Goal: Task Accomplishment & Management: Manage account settings

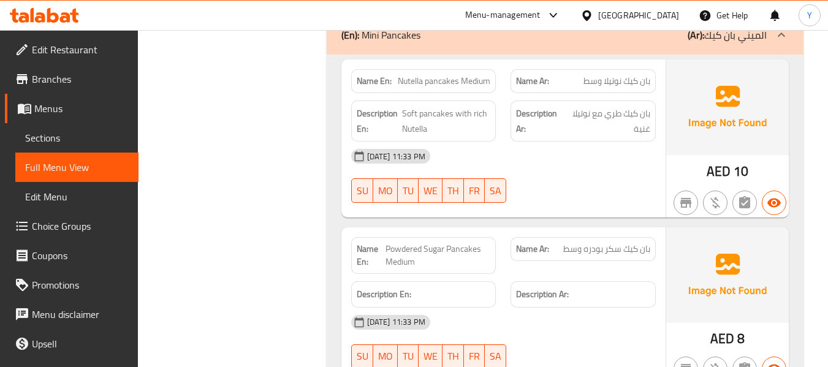
scroll to position [4919, 0]
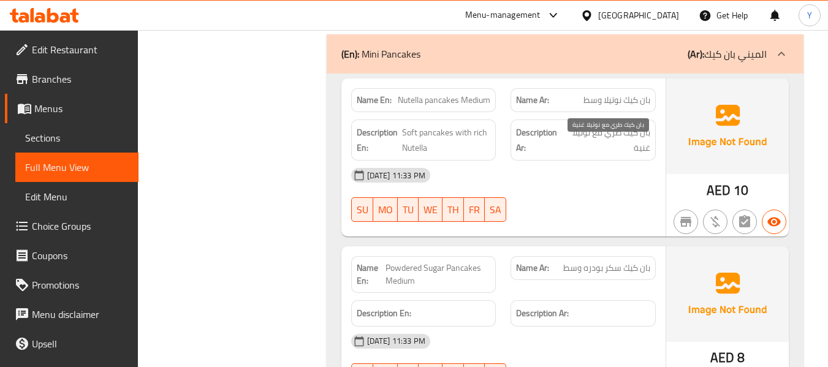
click at [649, 155] on span "بان كيك طري مع نوتيلا غنية" at bounding box center [607, 140] width 85 height 30
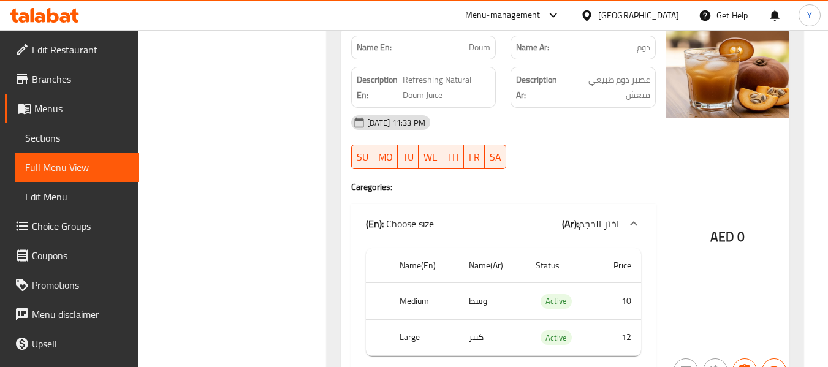
scroll to position [10419, 0]
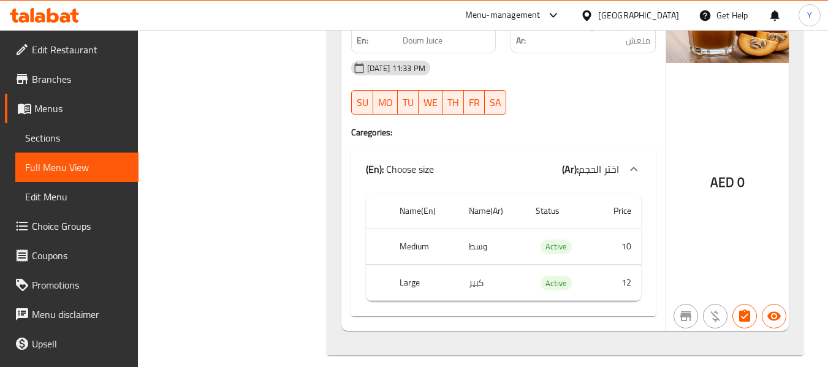
click at [708, 232] on div "AED 0" at bounding box center [728, 151] width 123 height 360
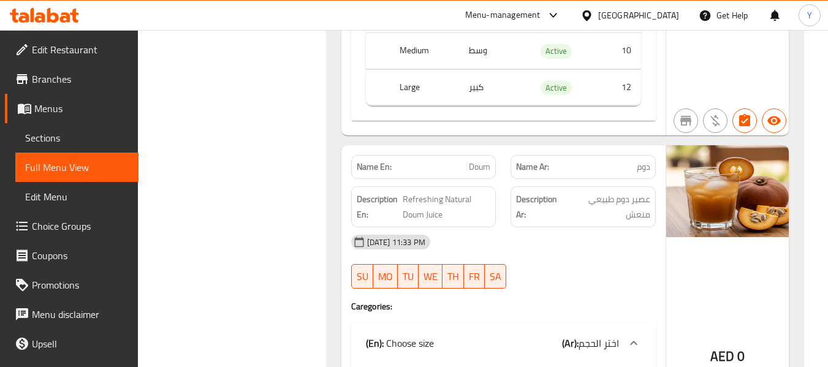
scroll to position [10198, 0]
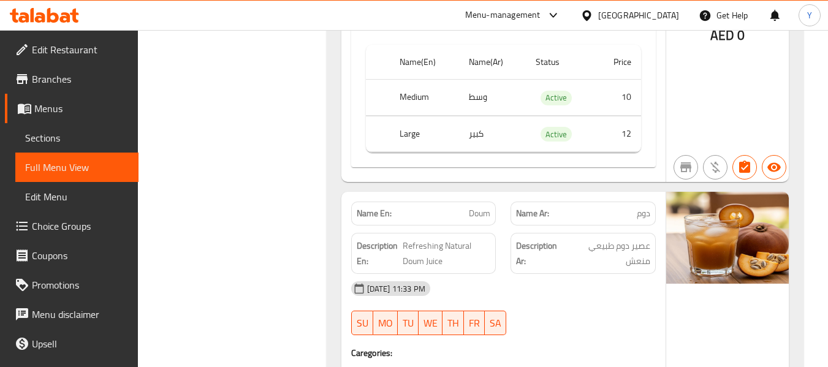
click at [508, 194] on div "Name Ar: دوم" at bounding box center [583, 213] width 160 height 39
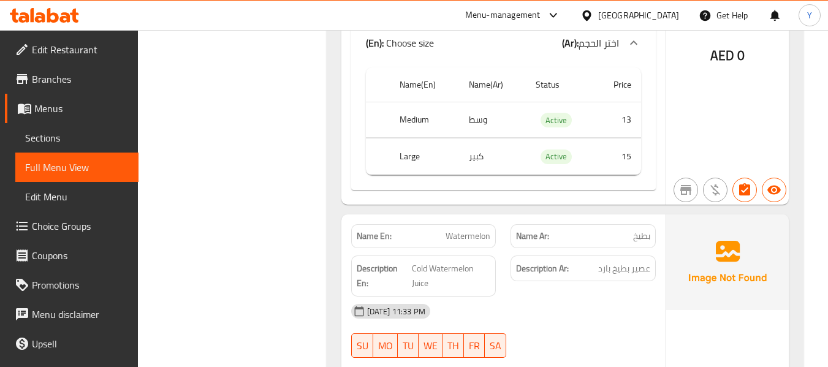
scroll to position [9781, 0]
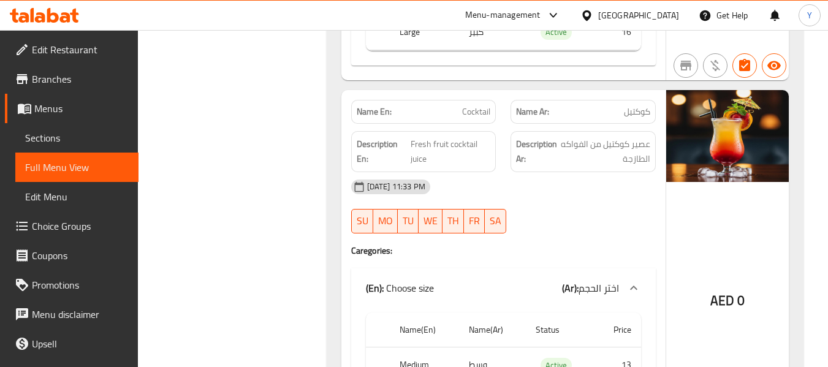
scroll to position [9585, 0]
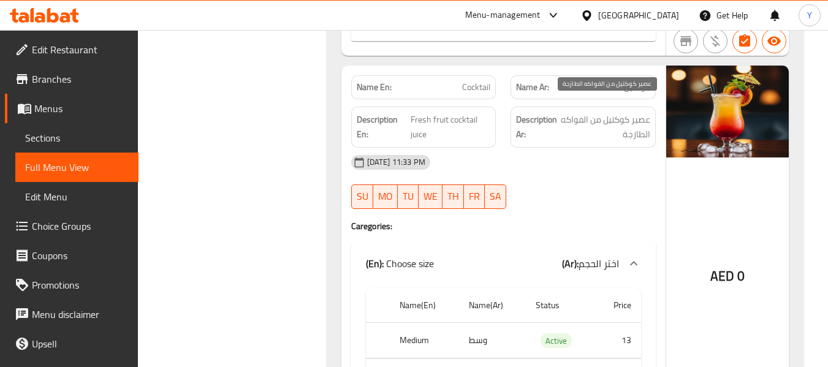
click at [570, 128] on span "عصير كوكتيل من الفواكه الطازجة" at bounding box center [605, 127] width 91 height 30
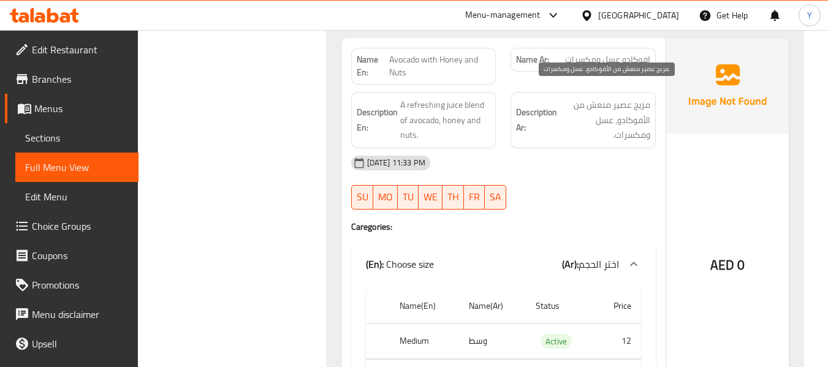
scroll to position [9217, 0]
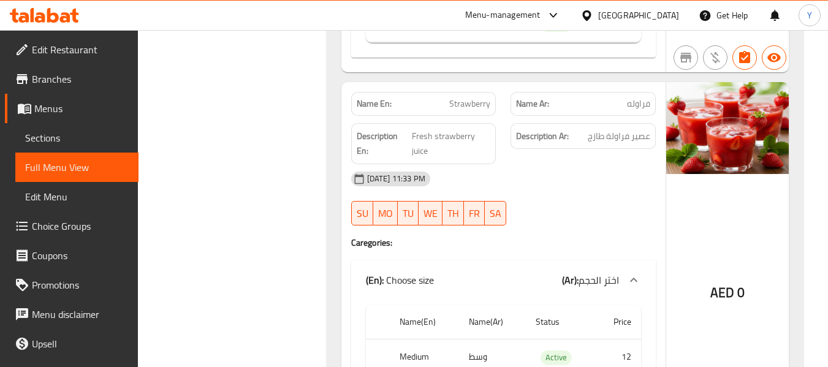
scroll to position [8800, 0]
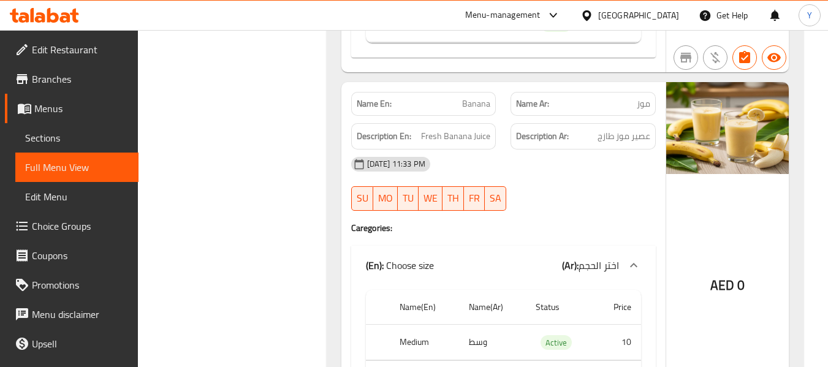
scroll to position [8432, 0]
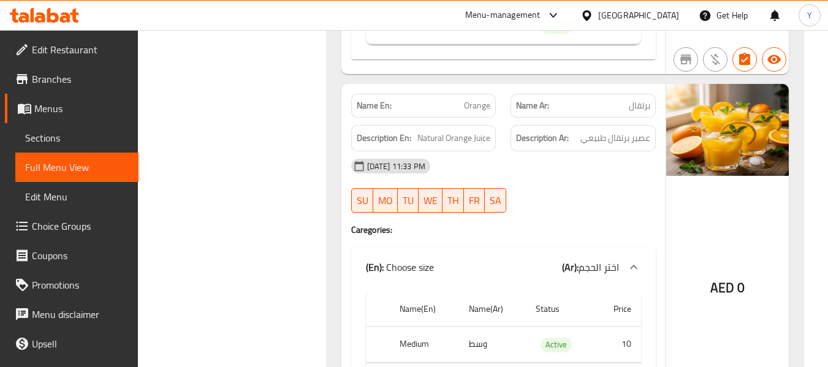
scroll to position [8113, 0]
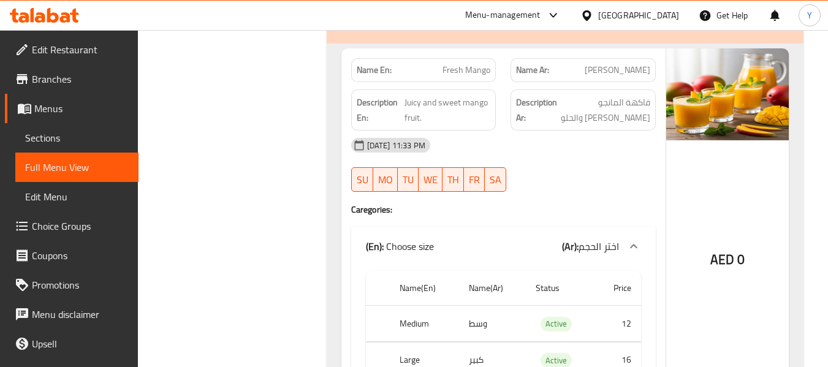
scroll to position [7721, 0]
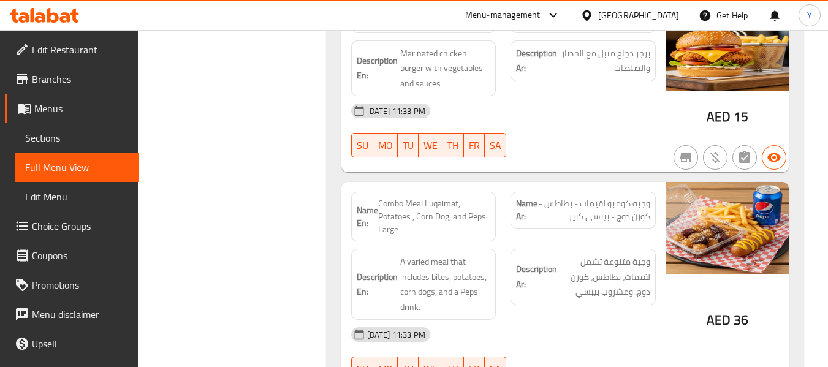
scroll to position [7304, 0]
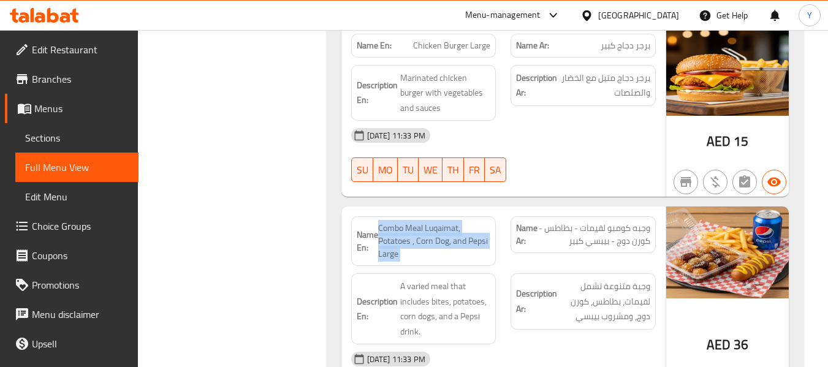
copy span "Combo Meal Luqaimat, Potatoes , Corn Dog, and Pepsi Large"
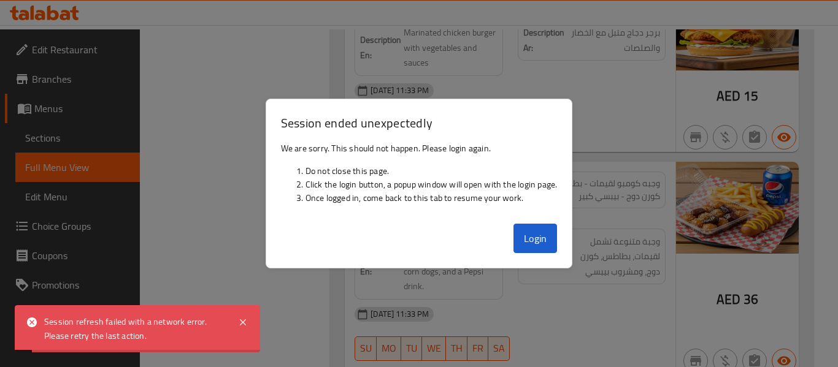
click at [445, 279] on div at bounding box center [419, 183] width 838 height 367
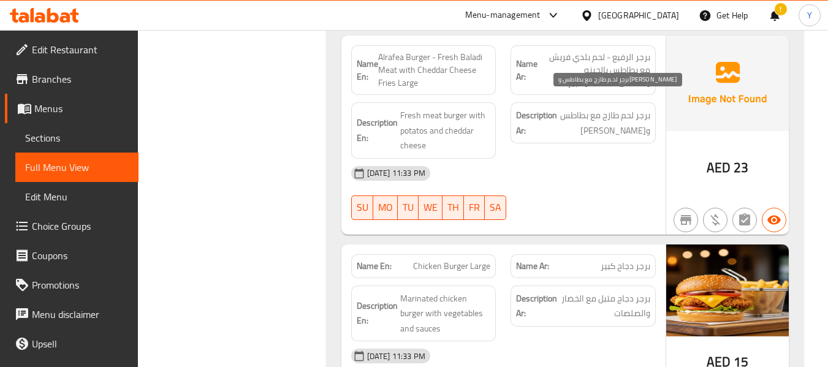
scroll to position [7108, 0]
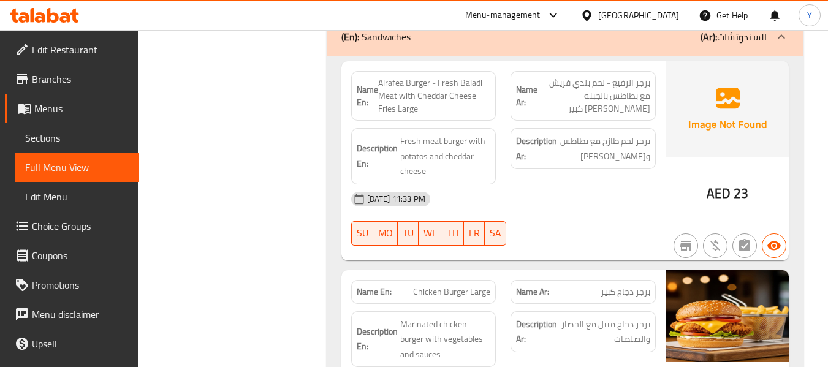
scroll to position [7058, 0]
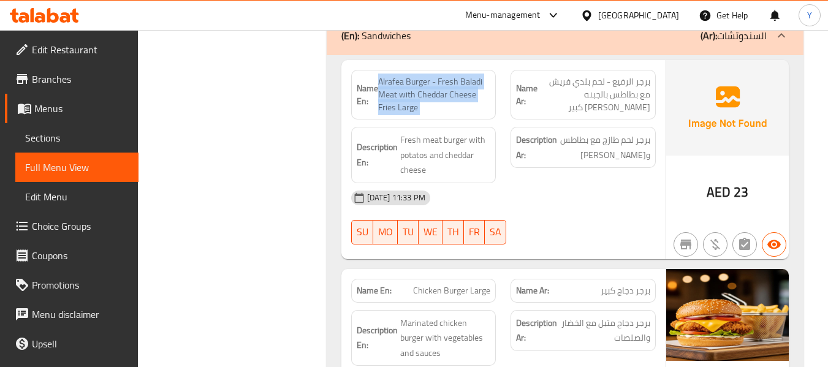
copy span "Alrafea Burger - Fresh Baladi Meat with Cheddar Cheese Fries Large"
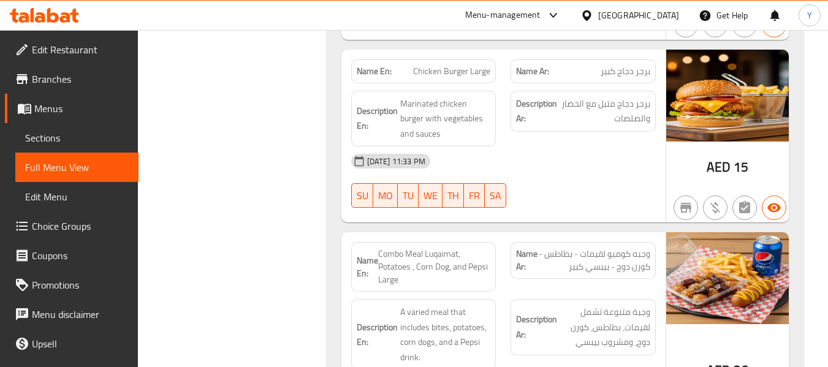
scroll to position [7279, 0]
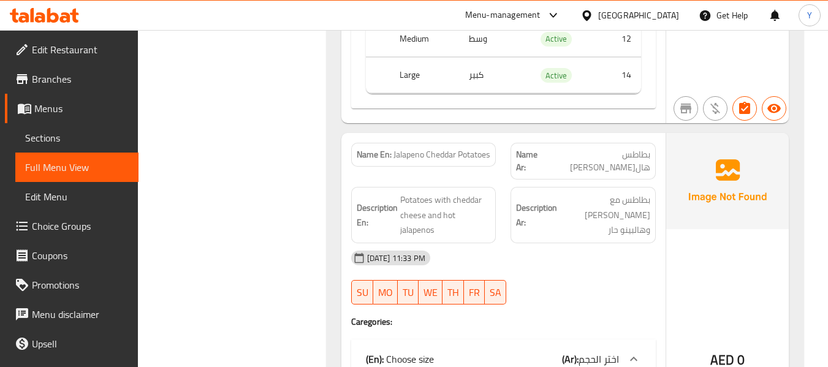
scroll to position [6494, 0]
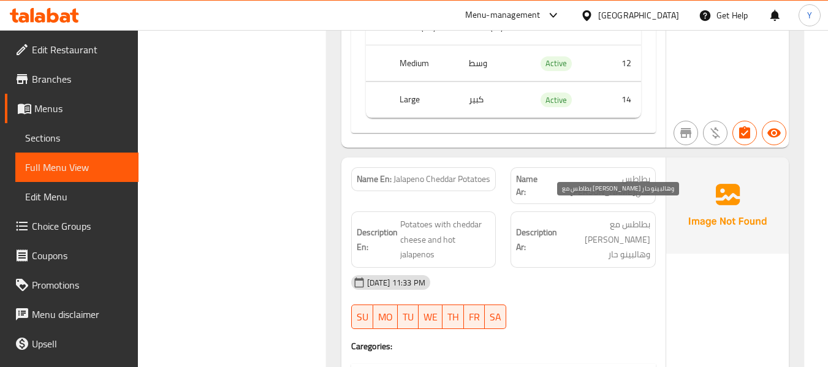
click at [643, 233] on span "بطاطس مع [PERSON_NAME] وهالبينو حار" at bounding box center [605, 239] width 91 height 45
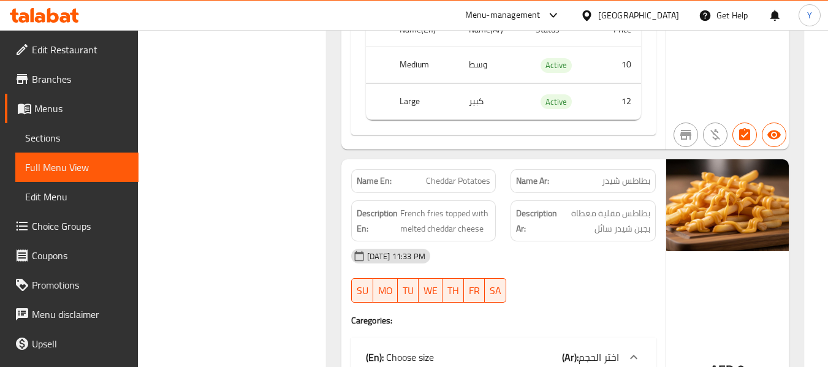
scroll to position [6102, 0]
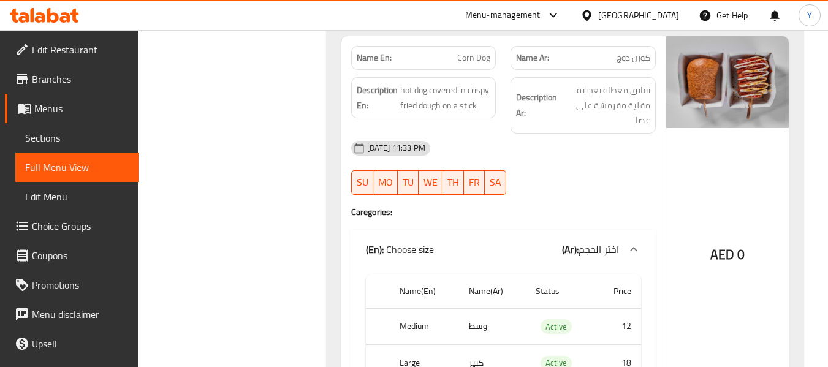
scroll to position [5489, 0]
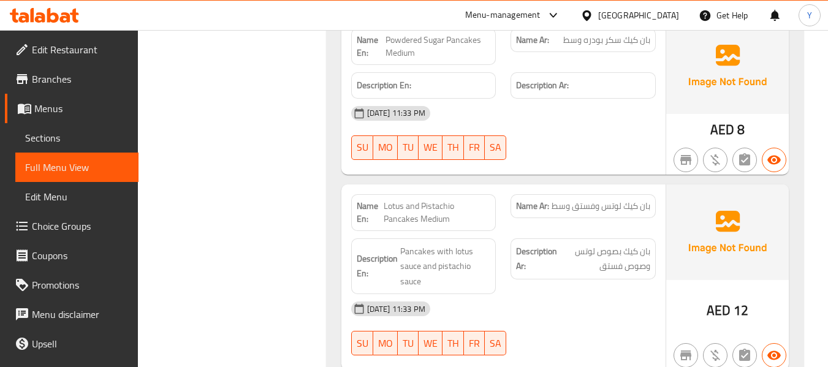
scroll to position [5145, 0]
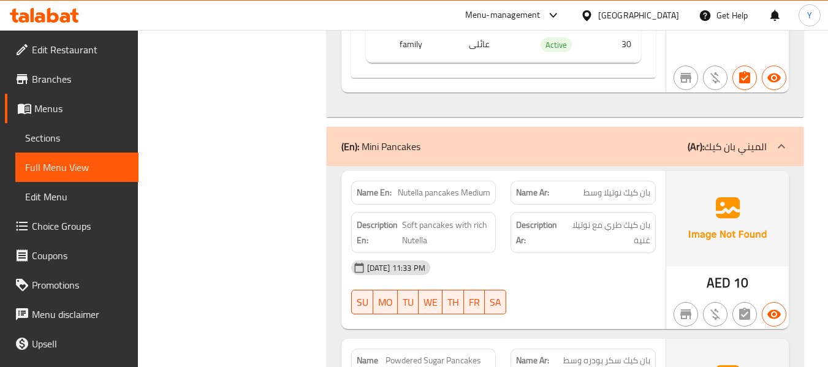
scroll to position [4802, 0]
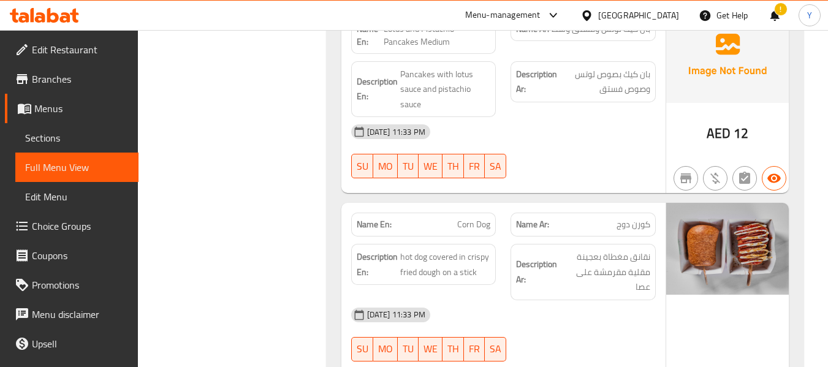
scroll to position [5305, 0]
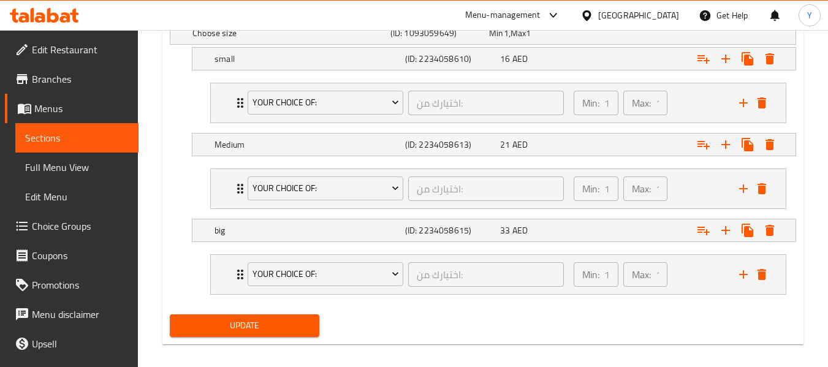
scroll to position [729, 0]
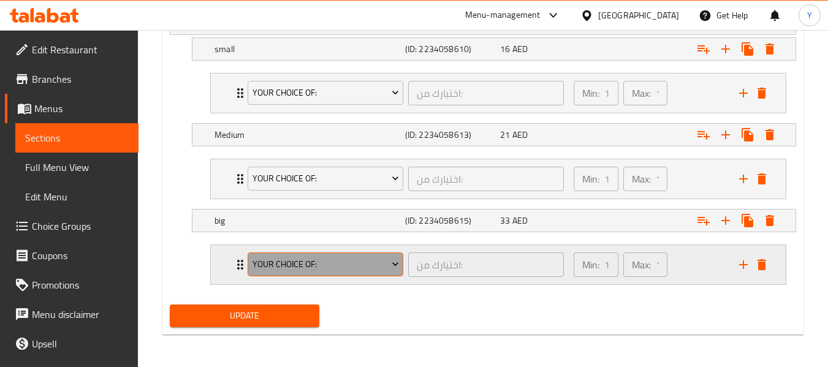
click at [277, 267] on span "Your Choice Of:" at bounding box center [326, 264] width 147 height 15
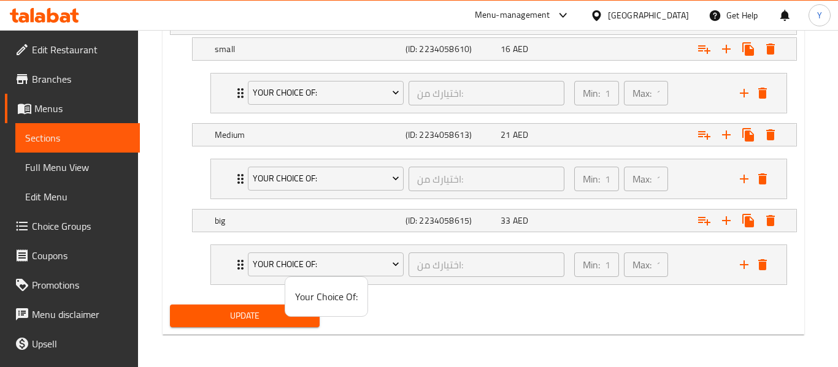
click at [237, 262] on div at bounding box center [419, 183] width 838 height 367
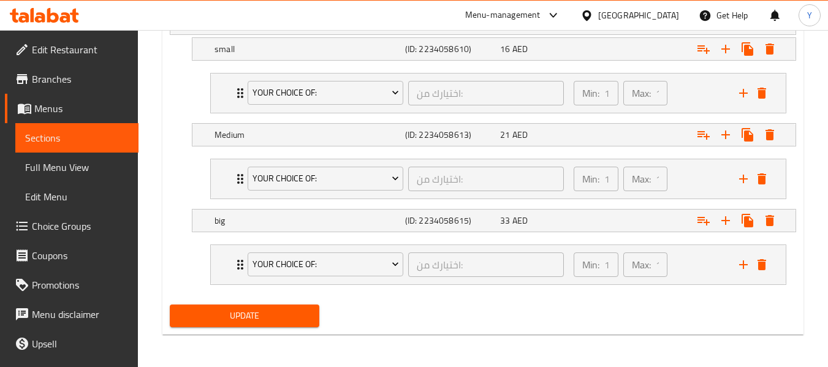
click at [237, 262] on icon "Expand" at bounding box center [240, 265] width 15 height 15
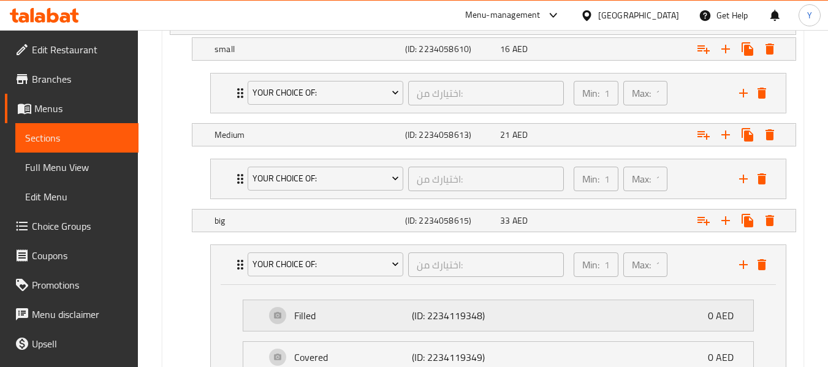
click at [424, 313] on p "(ID: 2234119348)" at bounding box center [451, 315] width 78 height 15
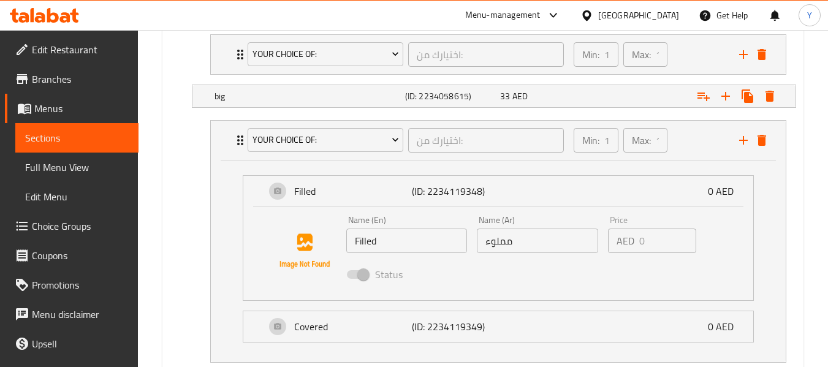
scroll to position [861, 0]
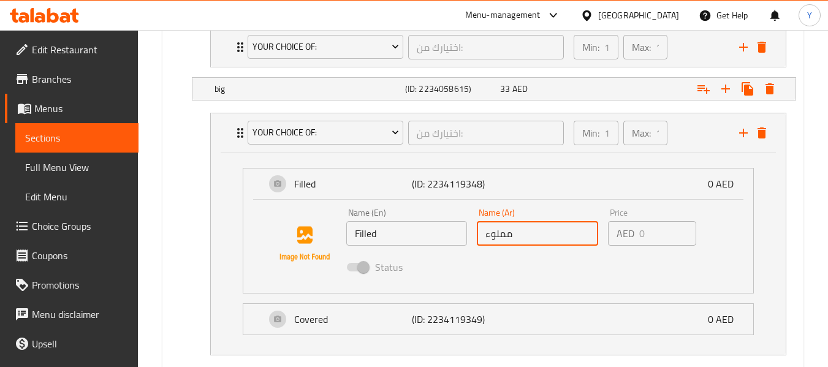
drag, startPoint x: 505, startPoint y: 235, endPoint x: 476, endPoint y: 240, distance: 29.2
click at [476, 240] on div "Name (Ar) مملوء Name (Ar)" at bounding box center [537, 227] width 131 height 47
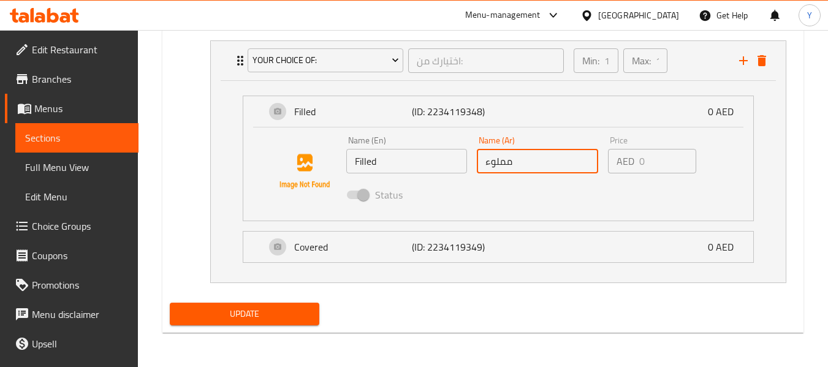
click at [503, 164] on input "مملوء" at bounding box center [537, 161] width 121 height 25
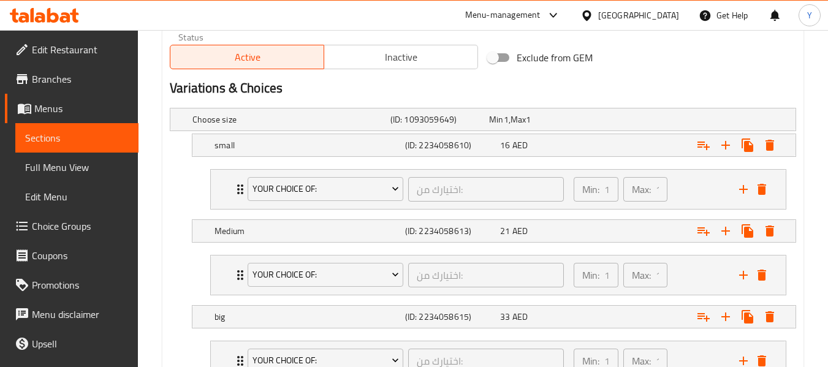
scroll to position [617, 0]
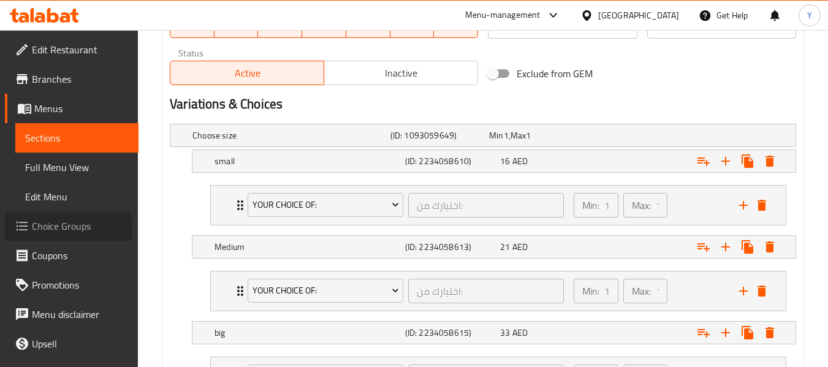
click at [54, 231] on span "Choice Groups" at bounding box center [80, 226] width 97 height 15
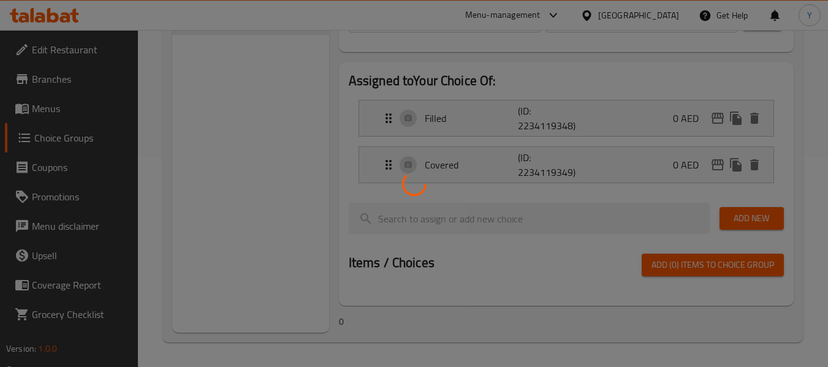
scroll to position [174, 0]
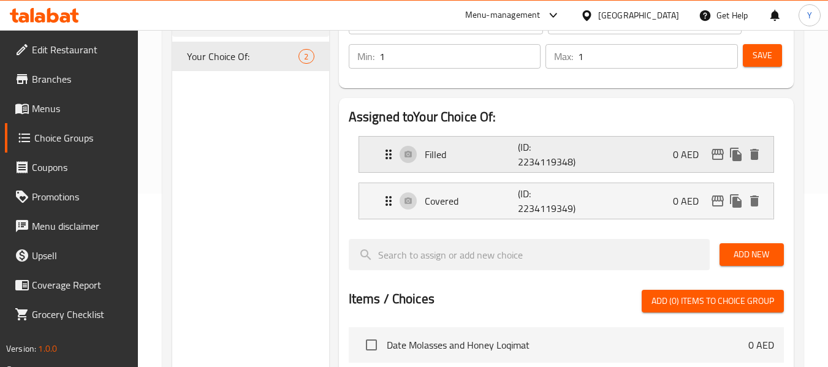
click at [482, 151] on p "Filled" at bounding box center [472, 154] width 94 height 15
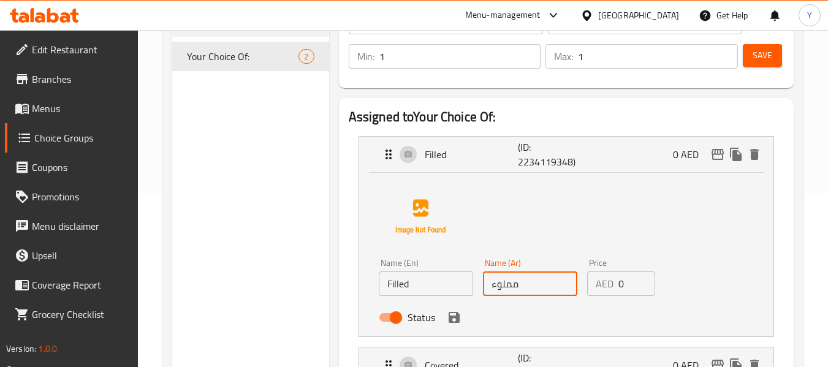
drag, startPoint x: 510, startPoint y: 284, endPoint x: 406, endPoint y: 298, distance: 105.2
click at [406, 298] on div "Name (En) Filled Name (En) Name (Ar) مملوء Name (Ar) Price AED 0 Price Status" at bounding box center [530, 294] width 313 height 80
click at [505, 290] on input "محشوة" at bounding box center [530, 284] width 94 height 25
click at [454, 320] on icon "save" at bounding box center [454, 317] width 15 height 15
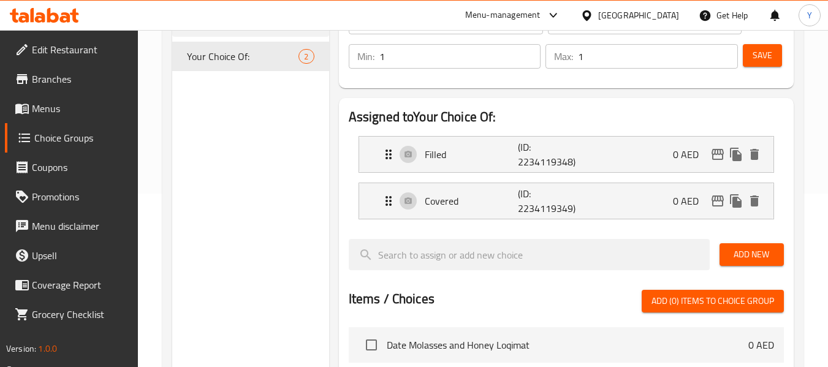
type input "محشوة"
click at [768, 52] on span "Save" at bounding box center [763, 55] width 20 height 15
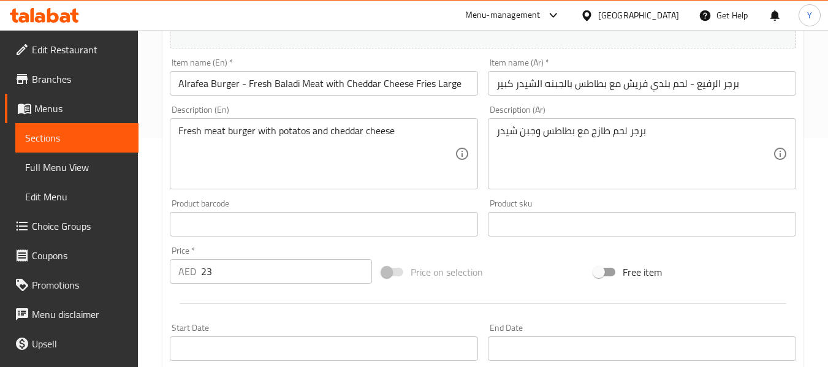
scroll to position [259, 0]
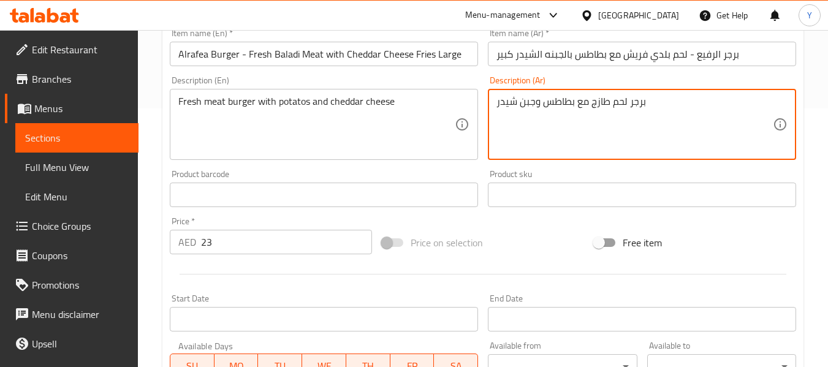
click at [586, 99] on textarea "برجر لحم طازج مع بطاطس وجبن شيدر" at bounding box center [635, 125] width 277 height 58
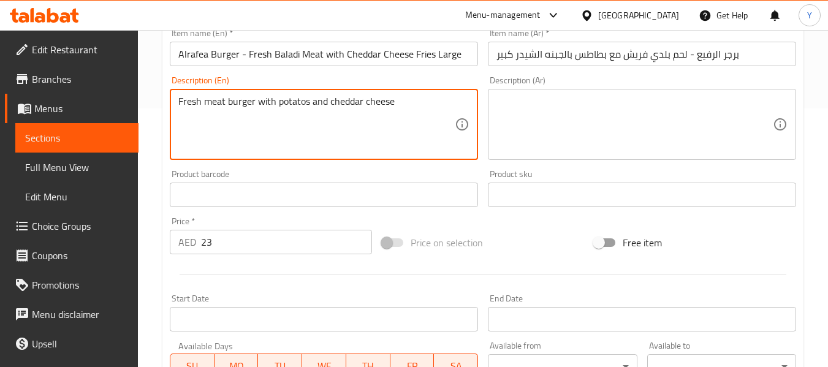
click at [364, 102] on textarea "Fresh meat burger with potatos and cheddar cheese" at bounding box center [316, 125] width 277 height 58
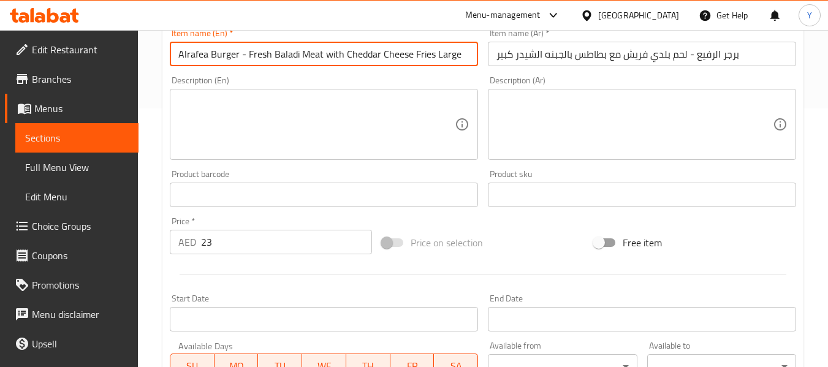
click at [441, 52] on input "Alrafea Burger - Fresh Baladi Meat with Cheddar Cheese Fries Large" at bounding box center [324, 54] width 308 height 25
click at [424, 52] on input "Alrafea Burger - Fresh Baladi Meat with Cheddar Cheese Fries Large" at bounding box center [324, 54] width 308 height 25
click at [431, 56] on input "Alrafea Burger - Fresh Baladi Meat with Cheddar Cheese potatoes Large" at bounding box center [324, 54] width 308 height 25
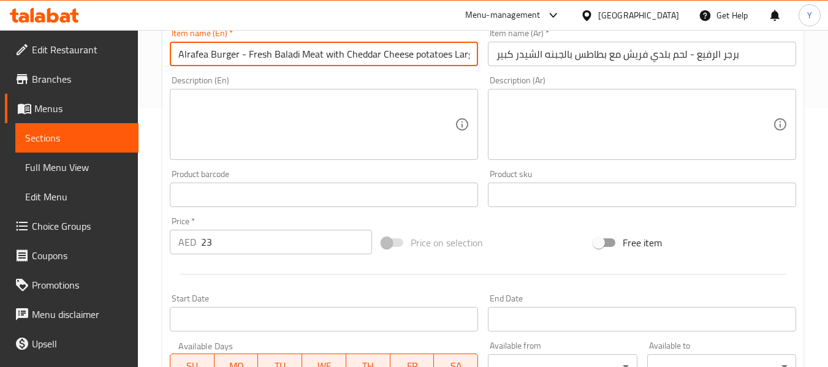
click at [384, 51] on input "Alrafea Burger - Fresh Baladi Meat with Cheddar Cheese potatoes Large" at bounding box center [324, 54] width 308 height 25
click at [458, 58] on input "Alrafea Burger - Fresh Baladi Meat with Cheddar Cheese potatoes Large" at bounding box center [324, 54] width 308 height 25
type input "Alrafea Burger - Fresh Baladi Meat with Cheddar Cheese potatoes"
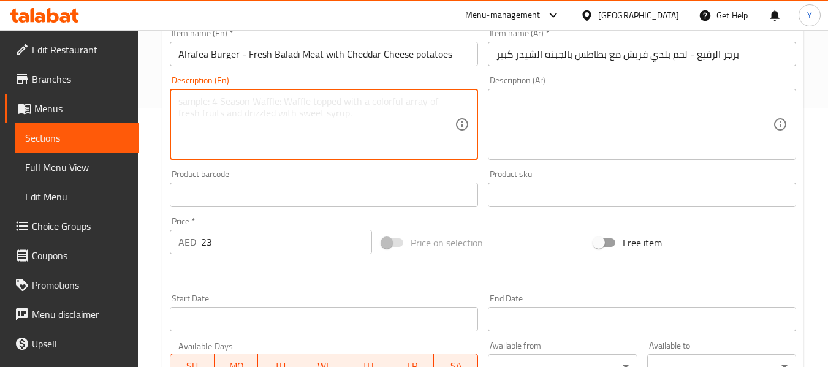
click at [389, 120] on textarea at bounding box center [316, 125] width 277 height 58
paste textarea "Large"
type textarea "Large"
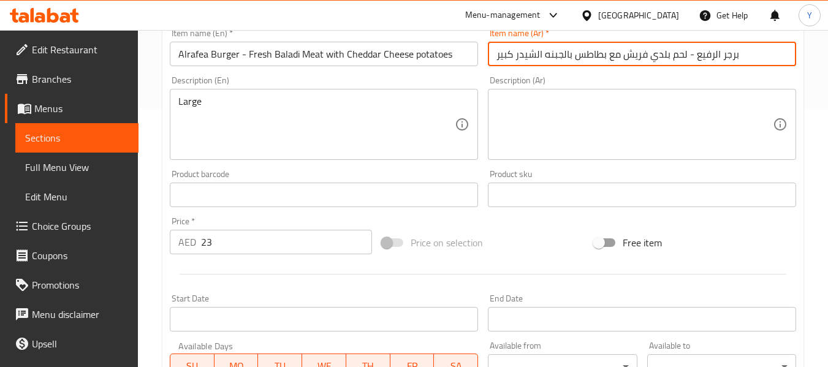
click at [505, 53] on input "برجر الرفيع - لحم بلدي فريش مع بطاطس بالجبنه الشيدر كبير" at bounding box center [642, 54] width 308 height 25
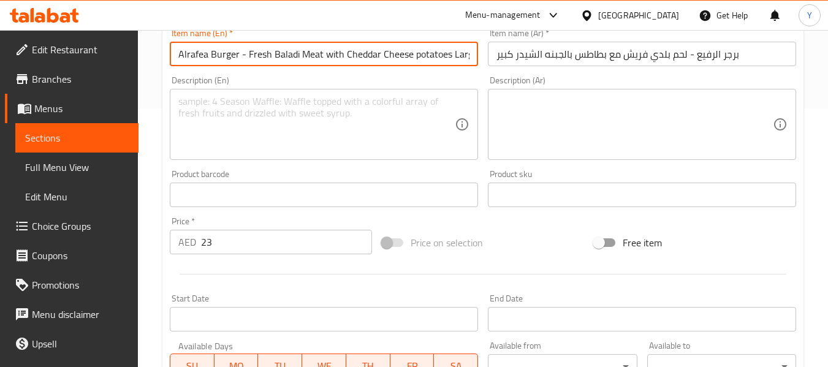
click at [408, 49] on input "Alrafea Burger - Fresh Baladi Meat with Cheddar Cheese potatoes Large" at bounding box center [324, 54] width 308 height 25
click at [424, 50] on input "Alrafea Burger - Fresh Baladi Meat with Cheddar Cheese potatoes Large" at bounding box center [324, 54] width 308 height 25
type input "Alrafea Burger - Fresh Baladi Meat with Cheddar Cheese potatoes Large"
click at [317, 44] on input "Alrafea Burger - Fresh Baladi Meat with Cheddar Cheese potatoes Large" at bounding box center [324, 54] width 308 height 25
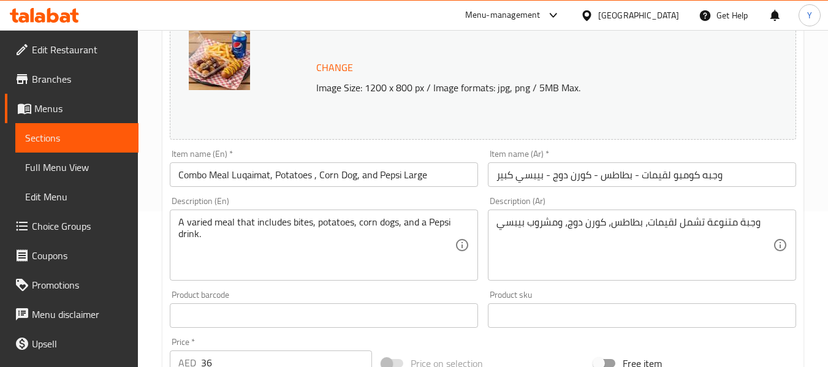
scroll to position [207, 0]
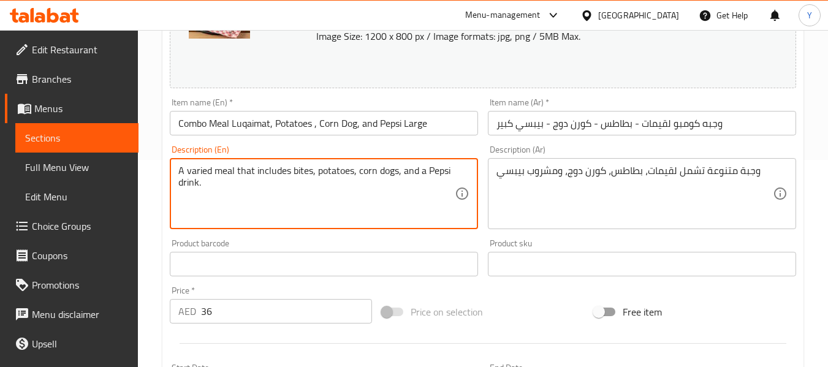
click at [376, 170] on textarea "A varied meal that includes bites, potatoes, corn dogs, and a Pepsi drink." at bounding box center [316, 194] width 277 height 58
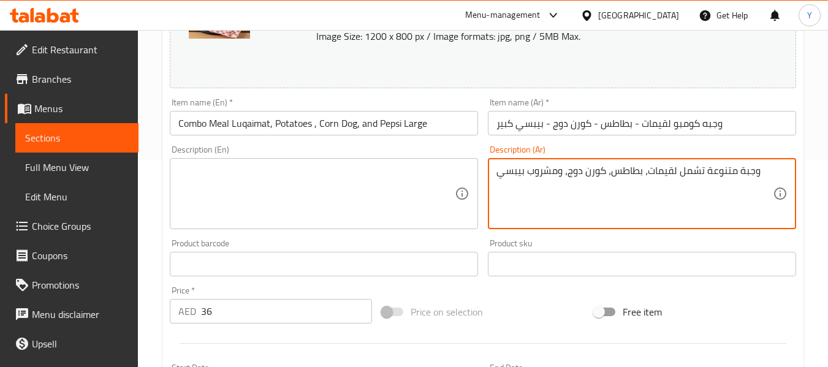
click at [561, 179] on textarea "وجبة متنوعة تشمل لقيمات، بطاطس، كورن دوج، ومشروب بيبسي" at bounding box center [635, 194] width 277 height 58
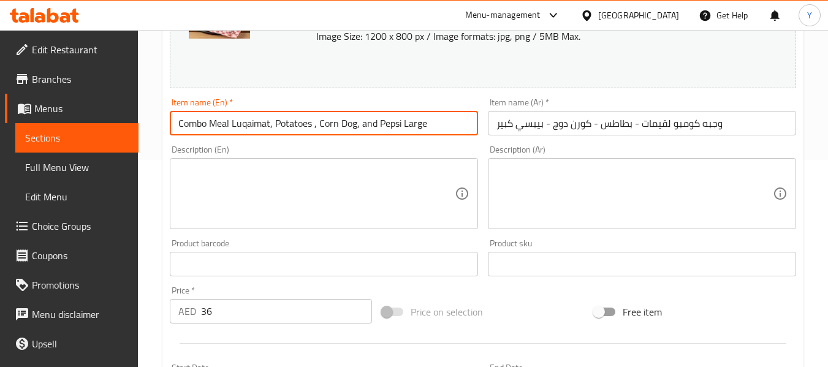
click at [426, 124] on input "Combo Meal Luqaimat, Potatoes , Corn Dog, and Pepsi Large" at bounding box center [324, 123] width 308 height 25
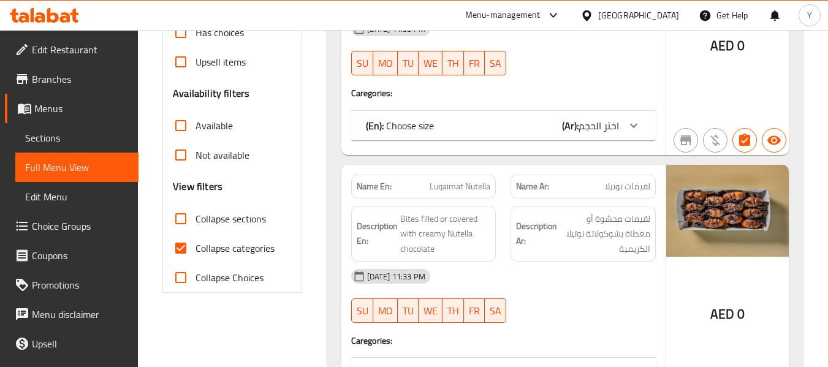
scroll to position [360, 0]
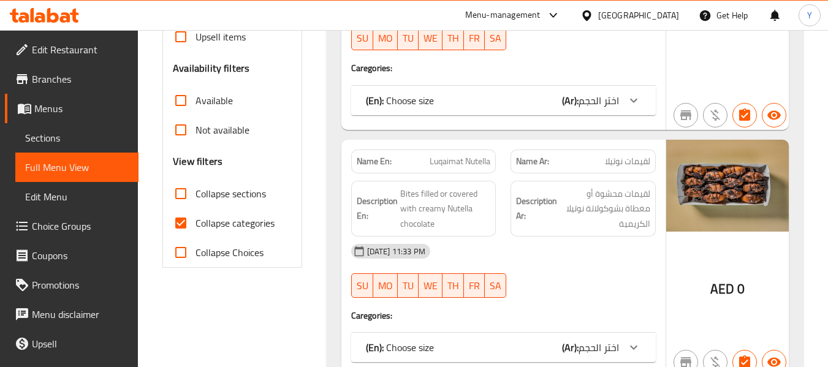
click at [202, 221] on span "Collapse categories" at bounding box center [235, 223] width 79 height 15
click at [196, 221] on input "Collapse categories" at bounding box center [180, 223] width 29 height 29
checkbox input "false"
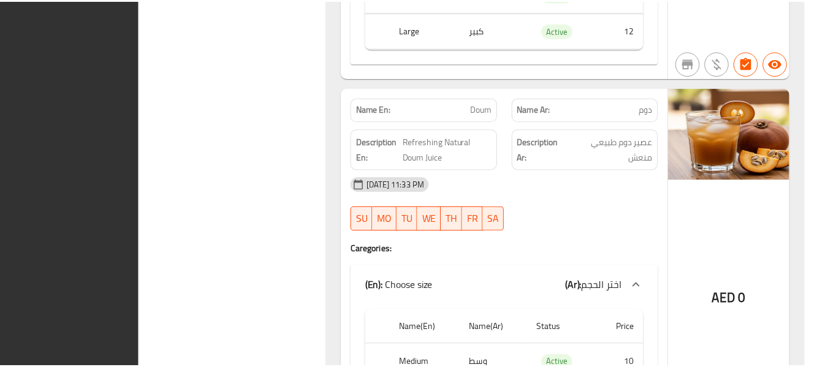
scroll to position [10323, 0]
